Goal: Task Accomplishment & Management: Complete application form

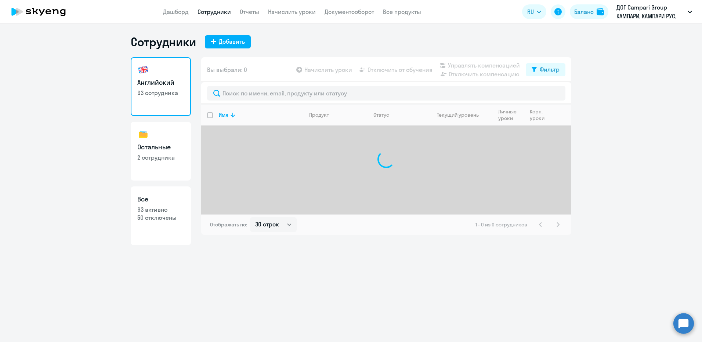
select select "30"
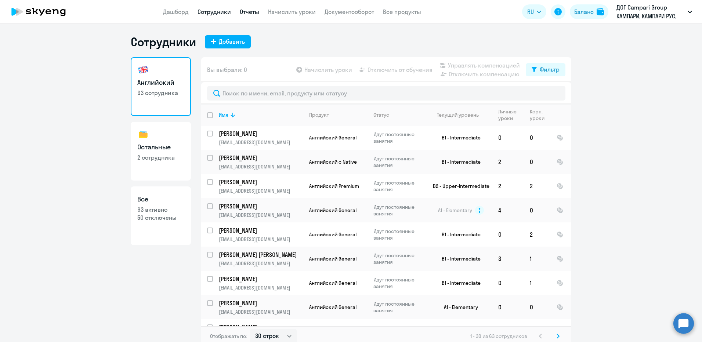
click at [254, 13] on link "Отчеты" at bounding box center [249, 11] width 19 height 7
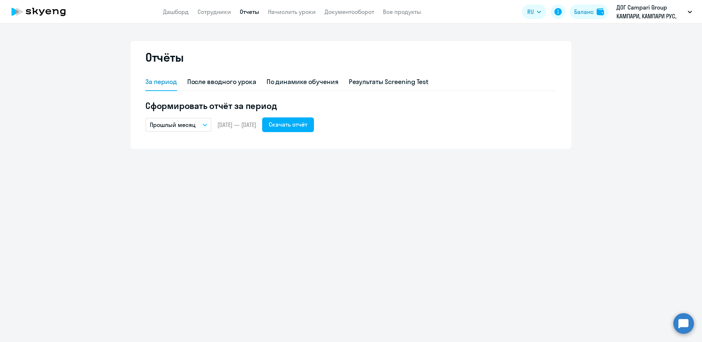
click at [202, 123] on button "Прошлый месяц" at bounding box center [178, 125] width 66 height 14
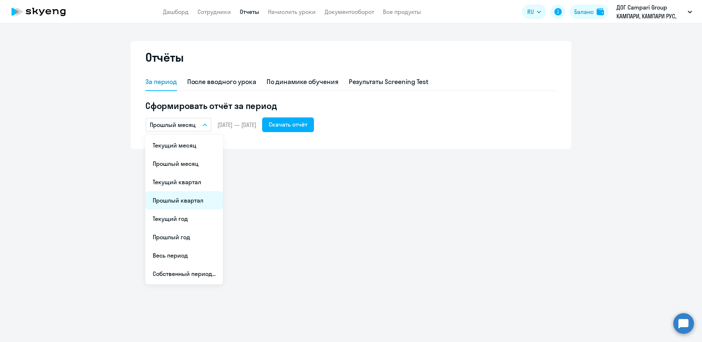
click at [184, 202] on li "Прошлый квартал" at bounding box center [183, 200] width 77 height 18
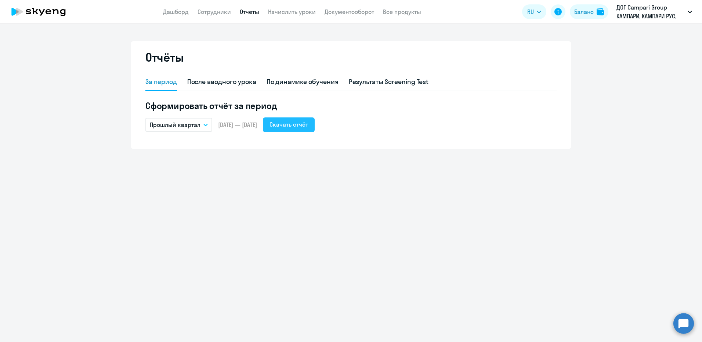
click at [308, 126] on div "Скачать отчёт" at bounding box center [288, 124] width 39 height 9
click at [199, 14] on link "Сотрудники" at bounding box center [213, 11] width 33 height 7
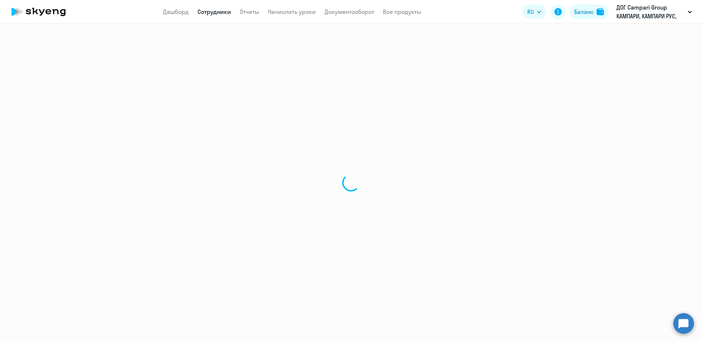
select select "30"
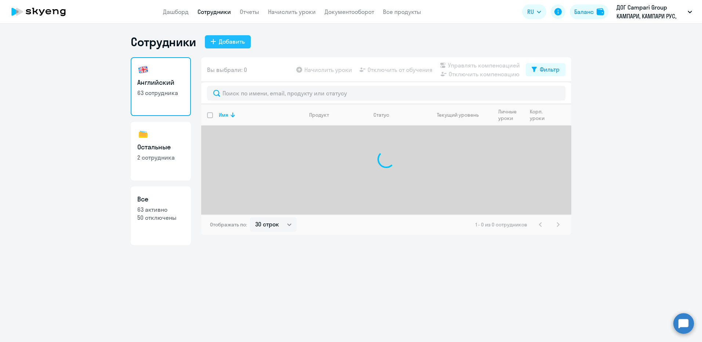
click at [241, 42] on div "Добавить" at bounding box center [232, 41] width 26 height 9
select select "english_adult_not_native_speaker"
select select "3"
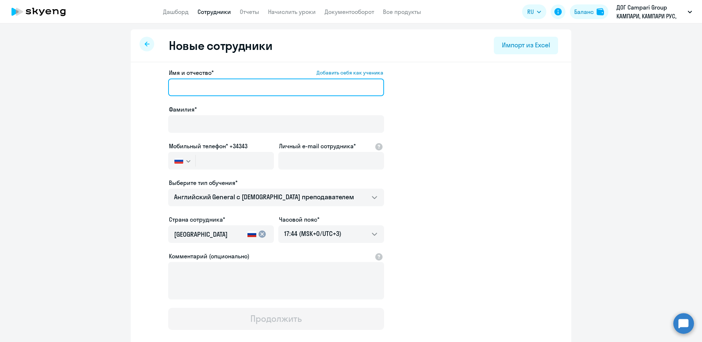
click at [233, 83] on input "Имя и отчество* Добавить себя как ученика" at bounding box center [276, 88] width 216 height 18
type input "Дарья"
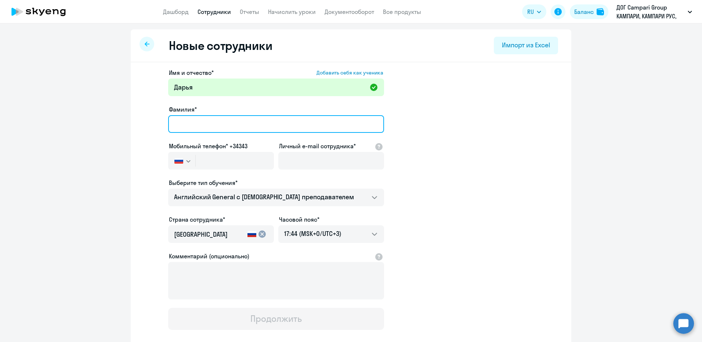
drag, startPoint x: 238, startPoint y: 122, endPoint x: 243, endPoint y: 119, distance: 5.6
click at [237, 121] on input "Фамилия*" at bounding box center [276, 124] width 216 height 18
type input "[PERSON_NAME]"
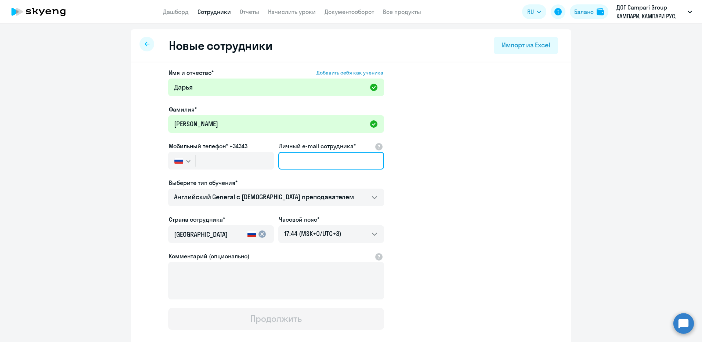
click at [297, 160] on input "Личный e-mail сотрудника*" at bounding box center [331, 161] width 106 height 18
paste input "[EMAIL_ADDRESS][DOMAIN_NAME]"
type input "[EMAIL_ADDRESS][DOMAIN_NAME]"
click at [420, 185] on app-new-student-form "Имя и отчество* Добавить себя как ученика [PERSON_NAME]* [PERSON_NAME] Мобильны…" at bounding box center [350, 199] width 417 height 262
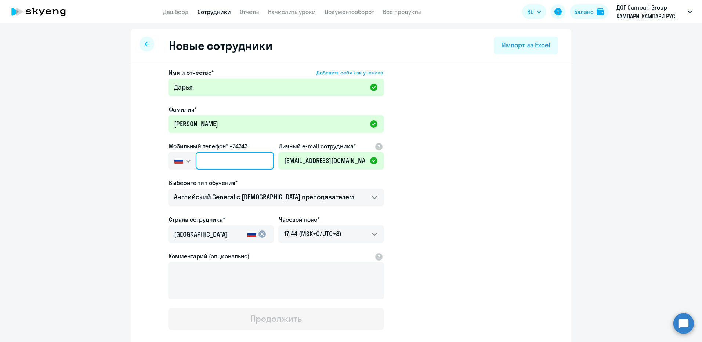
click at [202, 158] on input "text" at bounding box center [235, 161] width 78 height 18
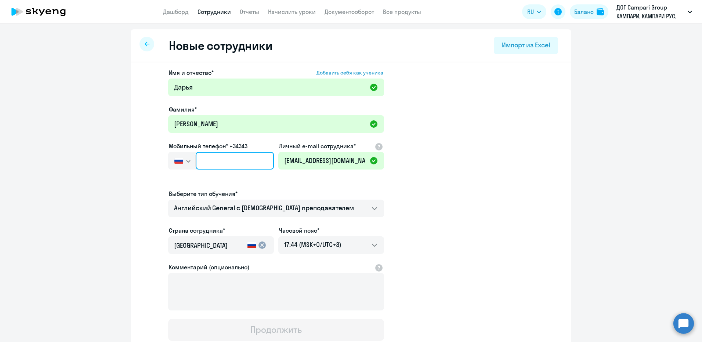
paste input "[PHONE_NUMBER]"
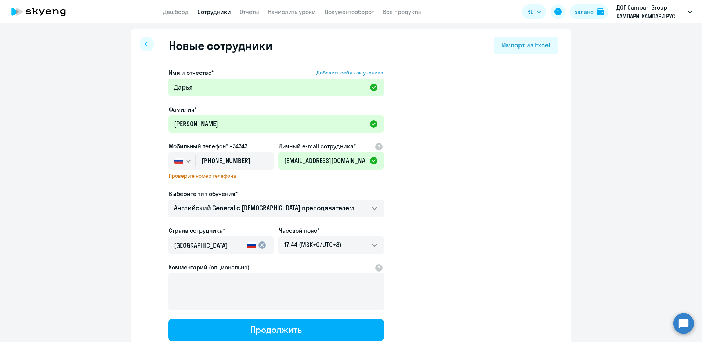
click at [464, 167] on app-new-student-form "Имя и отчество* Добавить себя как ученика [PERSON_NAME]* [PERSON_NAME] Мобильны…" at bounding box center [350, 204] width 417 height 273
click at [229, 160] on input "[PHONE_NUMBER]" at bounding box center [235, 161] width 78 height 18
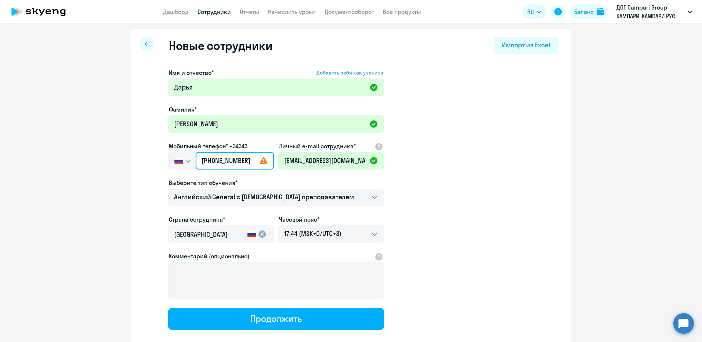
type input "[PHONE_NUMBER]"
click at [439, 201] on app-new-student-form "Имя и отчество* Добавить себя как ученика [PERSON_NAME]* [PERSON_NAME] Мобильны…" at bounding box center [350, 199] width 417 height 262
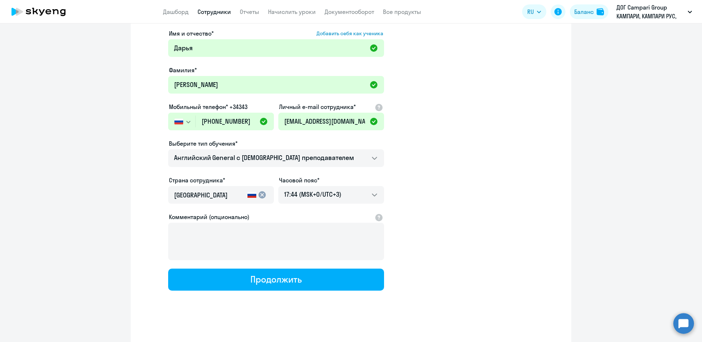
scroll to position [43, 0]
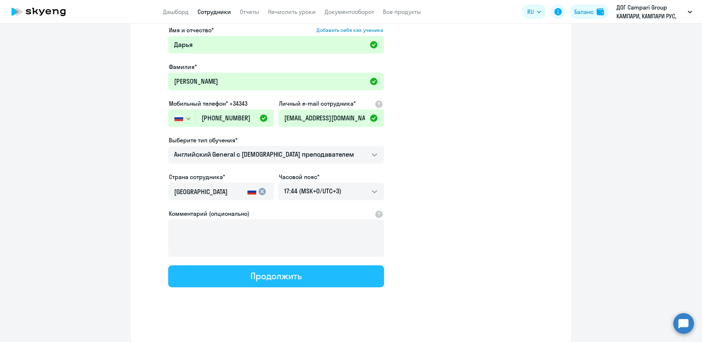
click at [322, 274] on button "Продолжить" at bounding box center [276, 276] width 216 height 22
select select "english_adult_not_native_speaker"
select select "3"
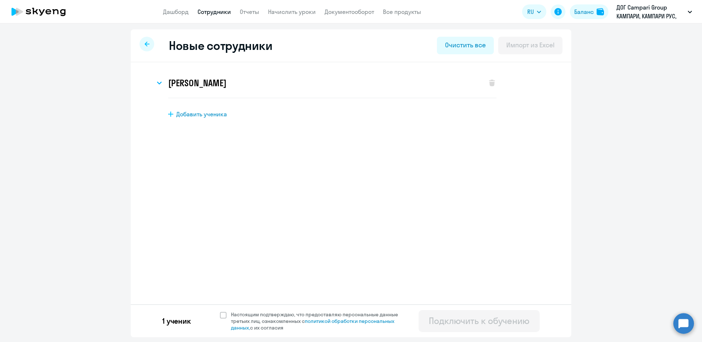
scroll to position [0, 0]
drag, startPoint x: 221, startPoint y: 314, endPoint x: 265, endPoint y: 313, distance: 44.1
click at [222, 315] on span at bounding box center [223, 315] width 7 height 7
click at [220, 311] on input "Настоящим подтверждаю, что предоставляю персональные данные третьих лиц, ознако…" at bounding box center [220, 311] width 0 height 0
checkbox input "true"
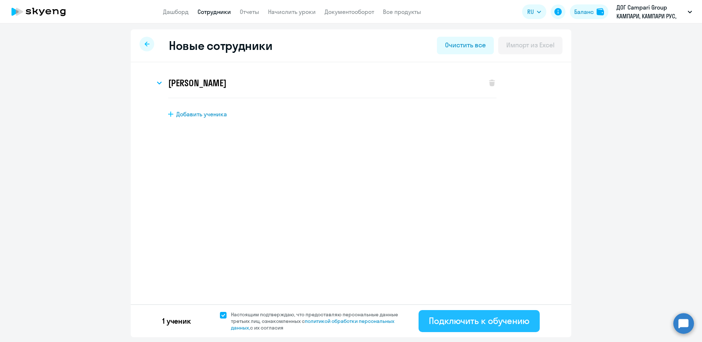
click at [454, 321] on div "Подключить к обучению" at bounding box center [479, 321] width 101 height 12
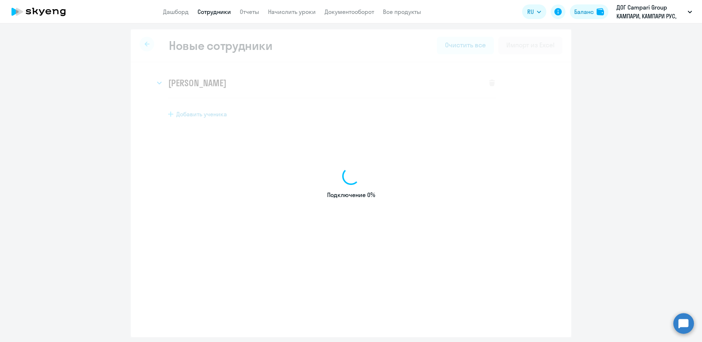
select select "english_adult_not_native_speaker"
select select "3"
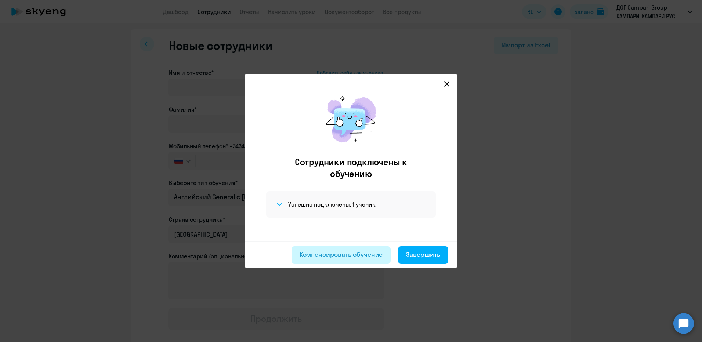
click at [363, 257] on div "Компенсировать обучение" at bounding box center [341, 255] width 83 height 10
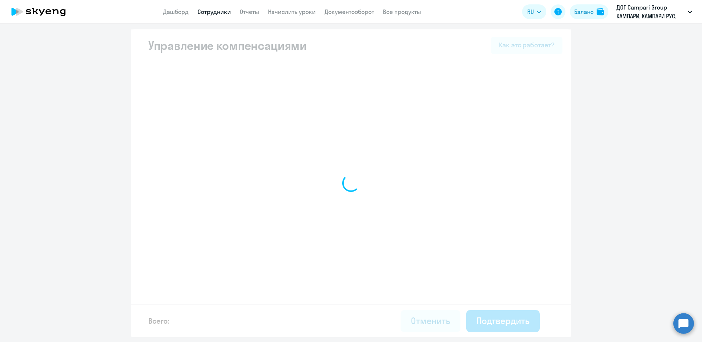
select select "MONTHLY"
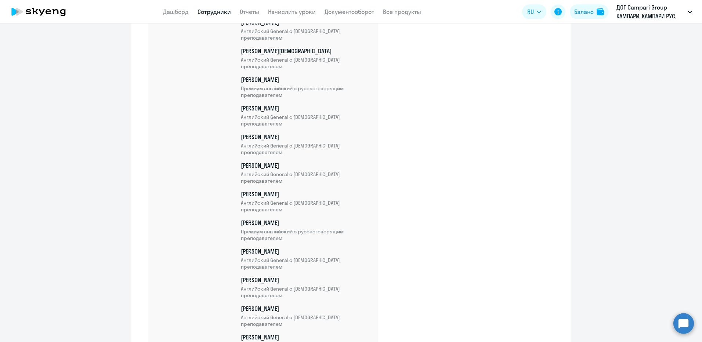
scroll to position [1760, 0]
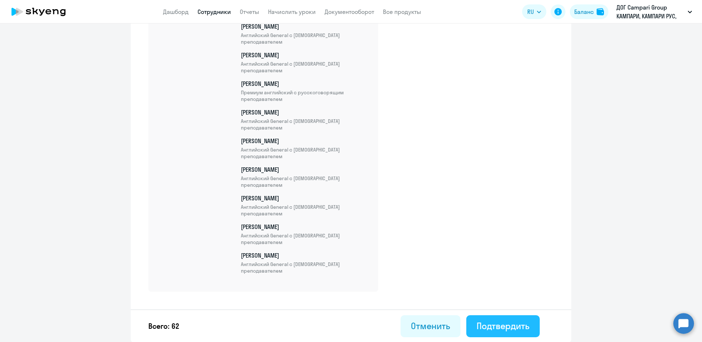
click at [508, 324] on div "Подтвердить" at bounding box center [502, 326] width 53 height 12
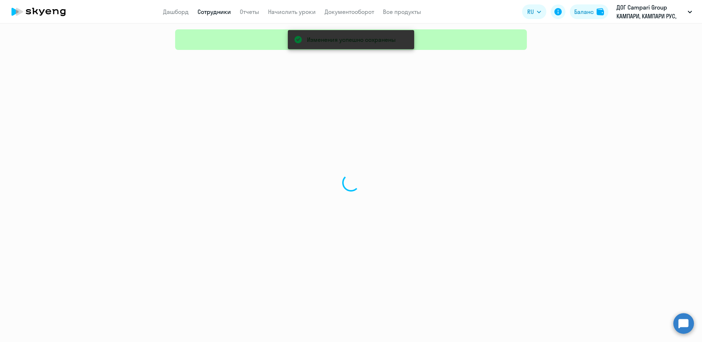
select select "30"
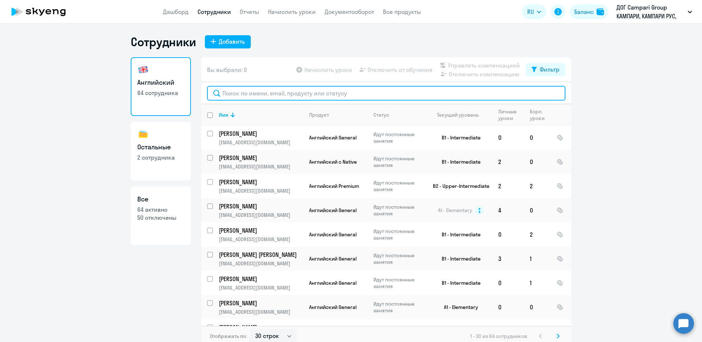
click at [391, 91] on input "text" at bounding box center [386, 93] width 358 height 15
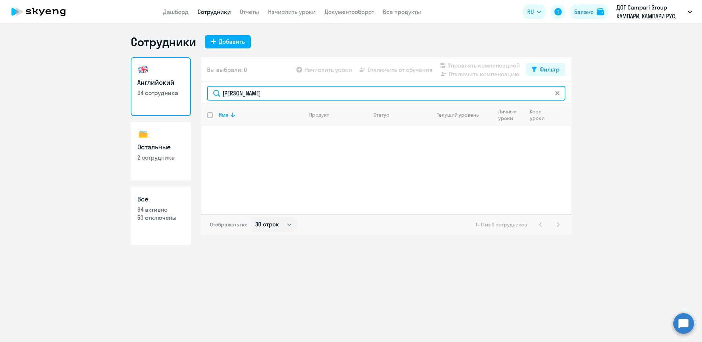
drag, startPoint x: 257, startPoint y: 93, endPoint x: 213, endPoint y: 95, distance: 44.5
click at [213, 95] on input "[PERSON_NAME]" at bounding box center [386, 93] width 358 height 15
type input "[PERSON_NAME]"
